Goal: Transaction & Acquisition: Obtain resource

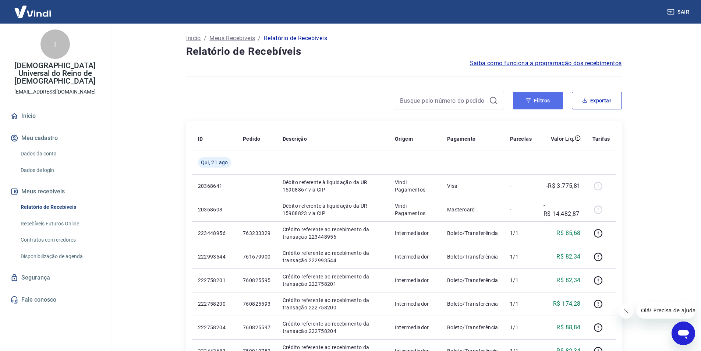
click at [553, 102] on button "Filtros" at bounding box center [538, 101] width 50 height 18
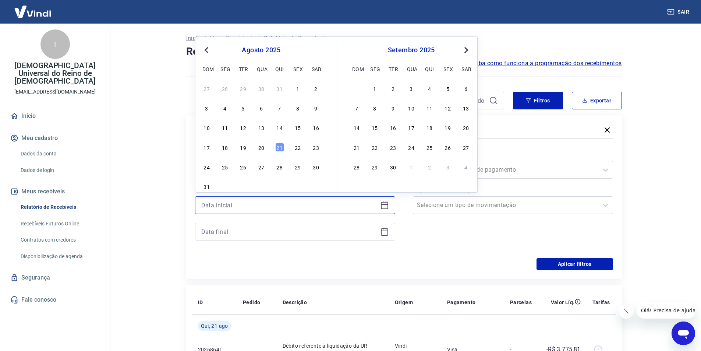
click at [276, 204] on input at bounding box center [289, 205] width 176 height 11
click at [261, 143] on div "20" at bounding box center [261, 147] width 9 height 9
type input "20/08/2025"
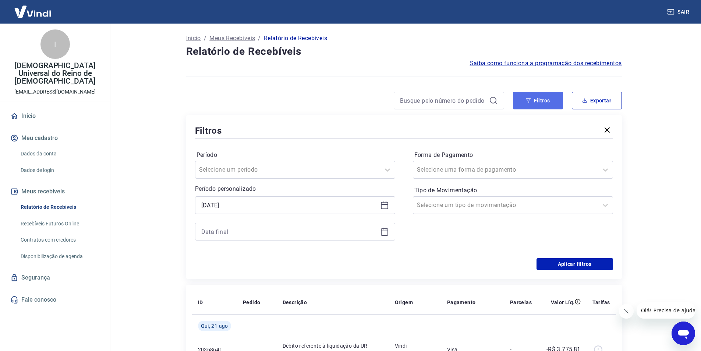
click at [529, 98] on button "Filtros" at bounding box center [538, 101] width 50 height 18
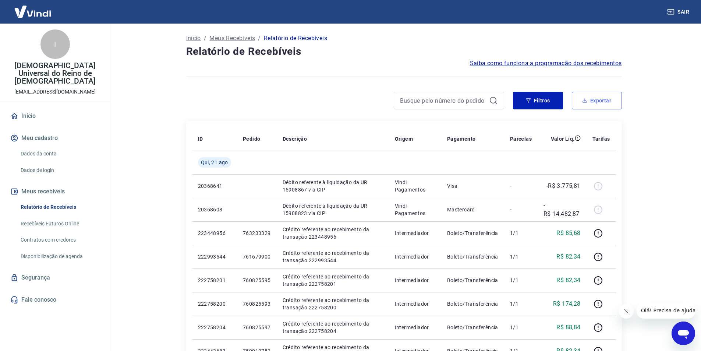
click at [588, 103] on button "Exportar" at bounding box center [597, 101] width 50 height 18
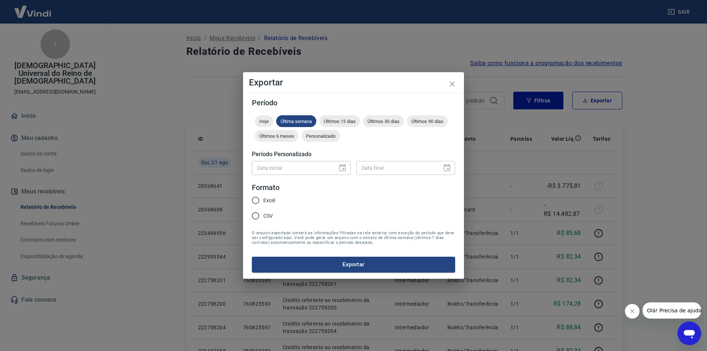
click at [271, 202] on span "Excel" at bounding box center [269, 201] width 12 height 8
click at [263, 202] on input "Excel" at bounding box center [255, 200] width 15 height 15
radio input "true"
click at [451, 82] on icon "close" at bounding box center [452, 84] width 9 height 9
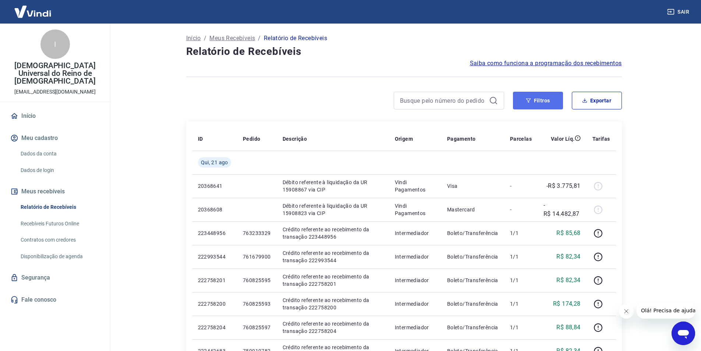
click at [548, 96] on button "Filtros" at bounding box center [538, 101] width 50 height 18
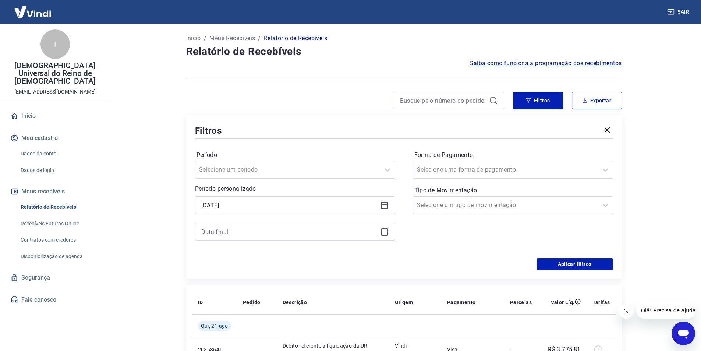
click at [242, 225] on div at bounding box center [295, 232] width 200 height 18
click at [250, 230] on input at bounding box center [289, 231] width 176 height 11
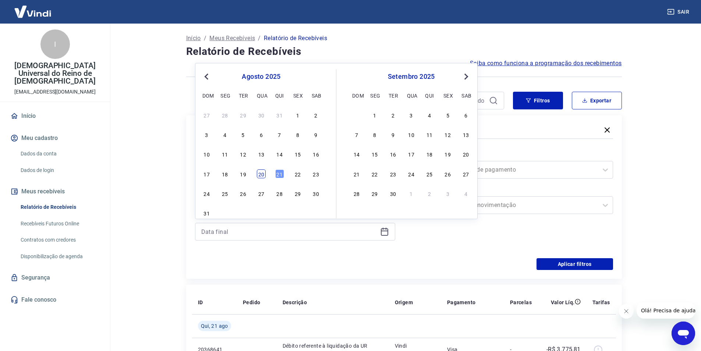
click at [264, 175] on div "20" at bounding box center [261, 173] width 9 height 9
type input "20/08/2025"
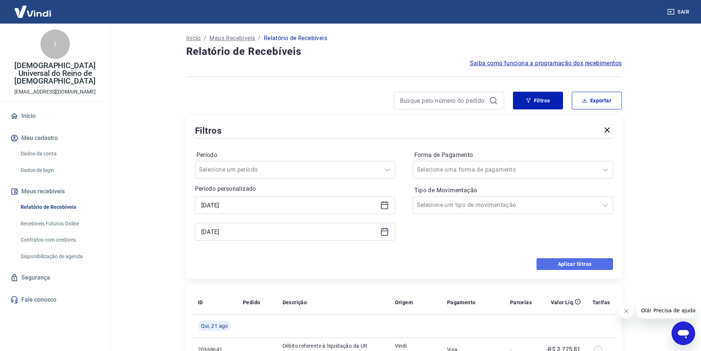
click at [564, 265] on button "Aplicar filtros" at bounding box center [575, 264] width 77 height 12
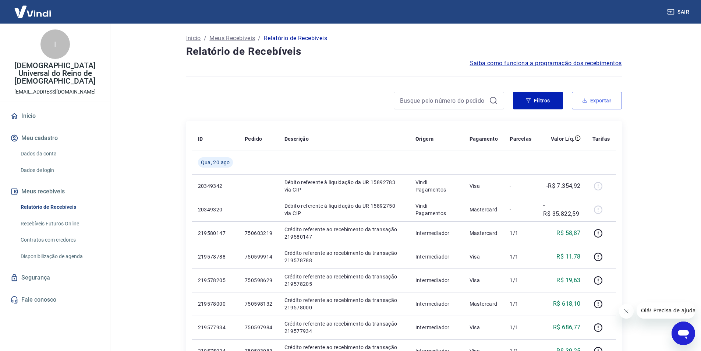
click at [621, 102] on button "Exportar" at bounding box center [597, 101] width 50 height 18
type input "20/08/2025"
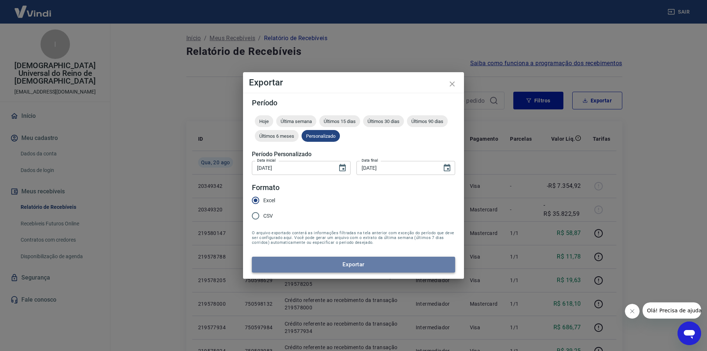
click at [356, 261] on button "Exportar" at bounding box center [353, 264] width 203 height 15
